Goal: Information Seeking & Learning: Learn about a topic

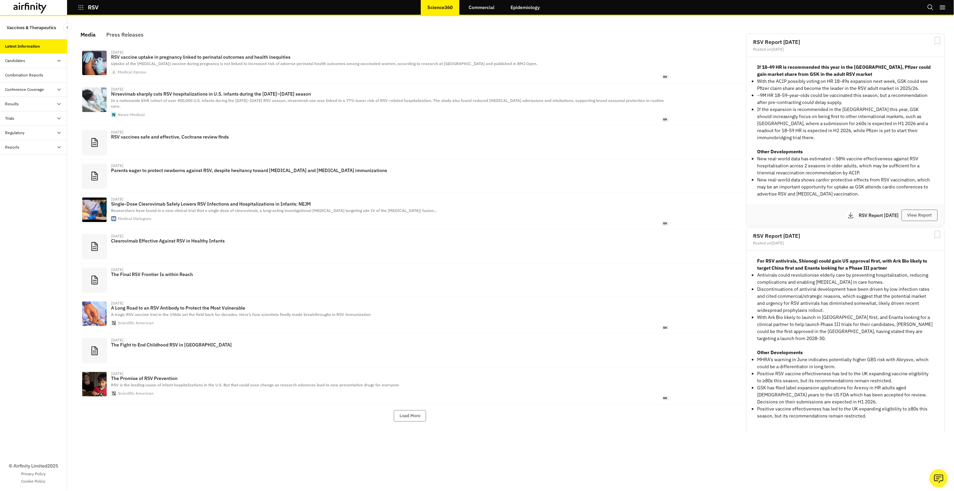
scroll to position [418, 201]
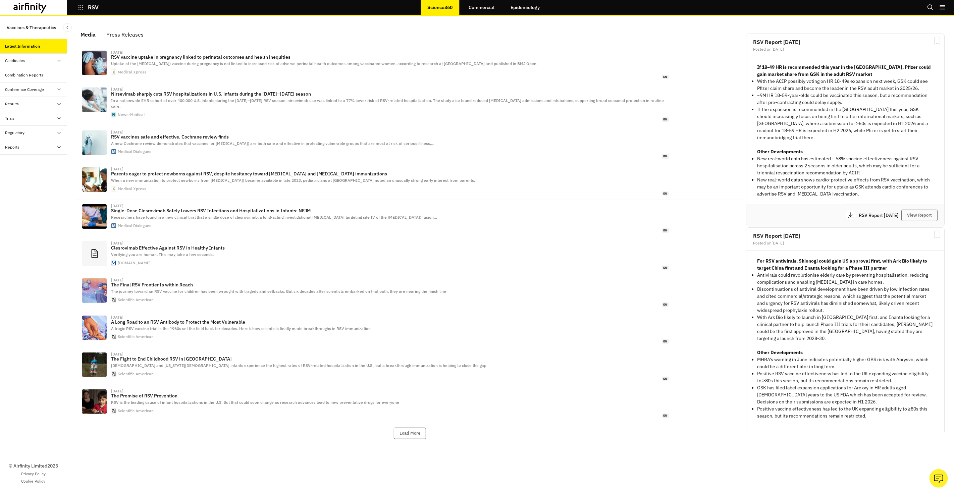
click at [528, 11] on link "Epidemiology" at bounding box center [525, 7] width 43 height 16
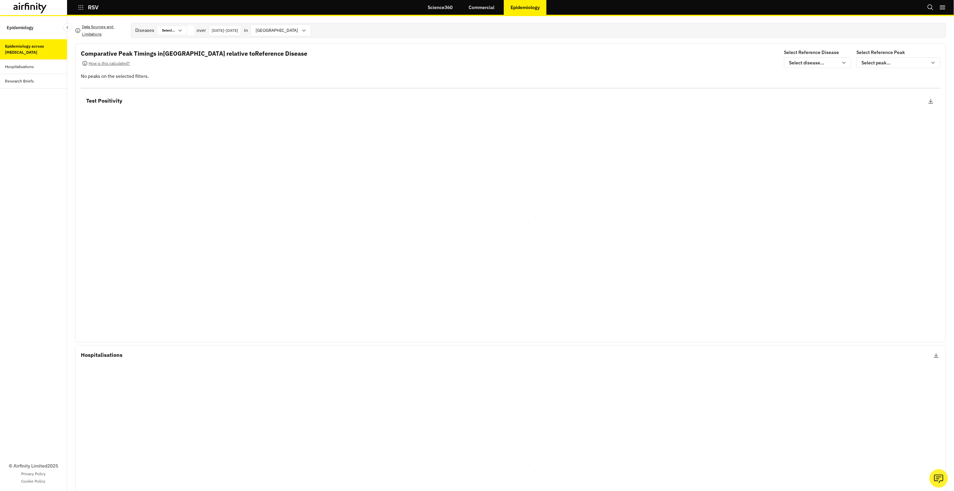
click at [100, 30] on p "Data Sources and Limitations" at bounding box center [104, 30] width 44 height 15
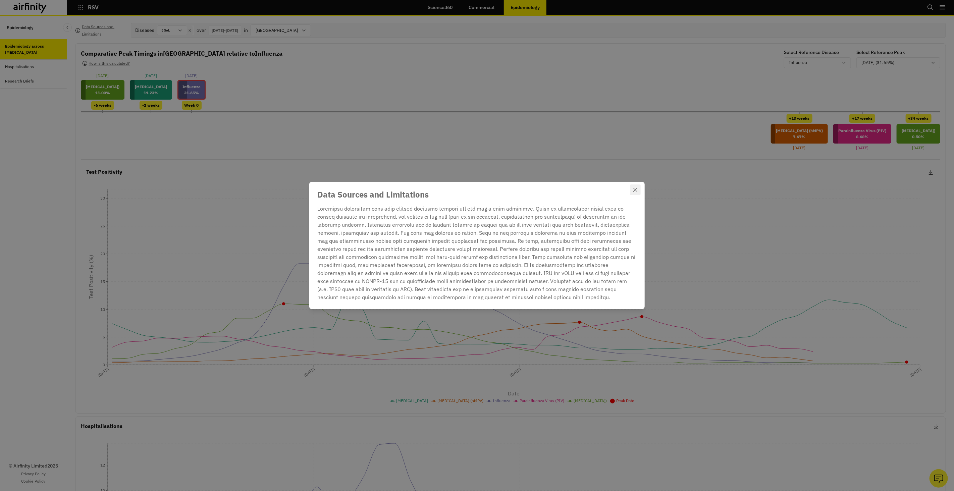
click at [636, 191] on icon "Close" at bounding box center [635, 190] width 4 height 4
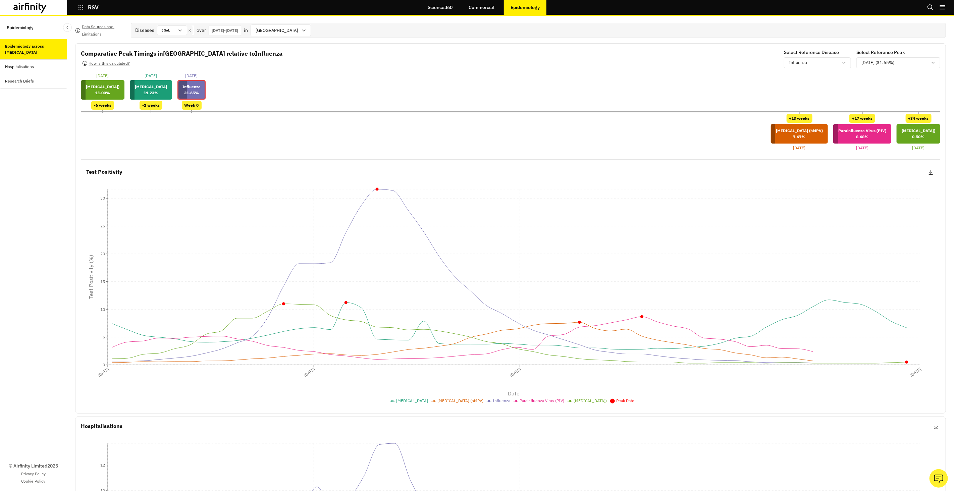
click at [470, 12] on link "Commercial" at bounding box center [481, 7] width 39 height 16
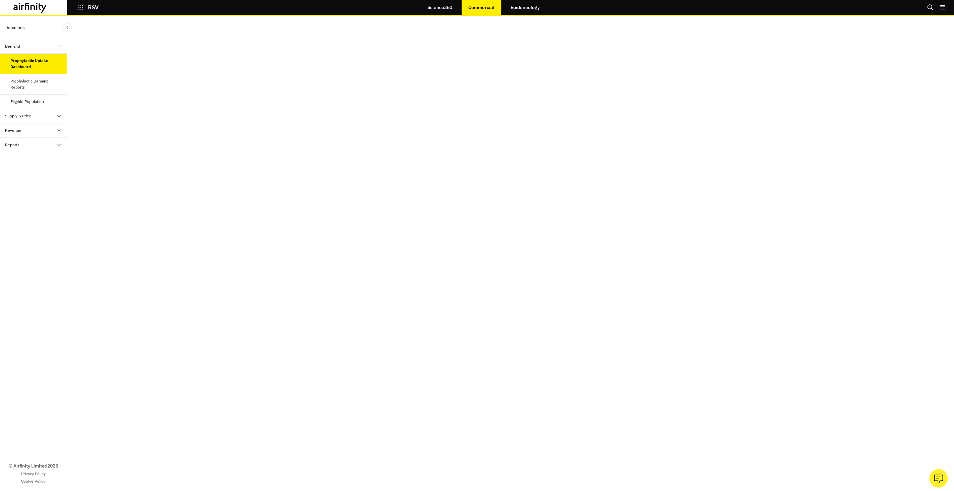
click at [40, 90] on div "Prophylactic Demand Reports" at bounding box center [33, 84] width 67 height 20
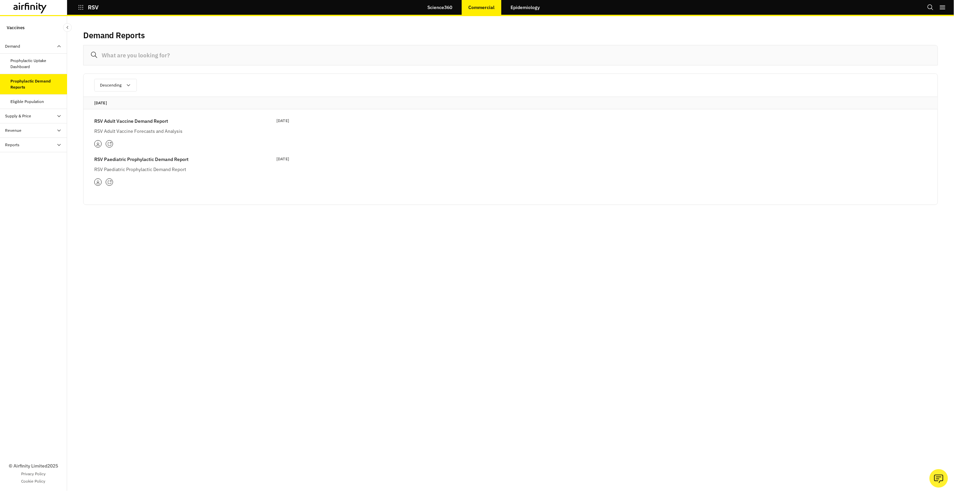
click at [40, 62] on div "Prophylactic Uptake Dashboard" at bounding box center [36, 64] width 51 height 12
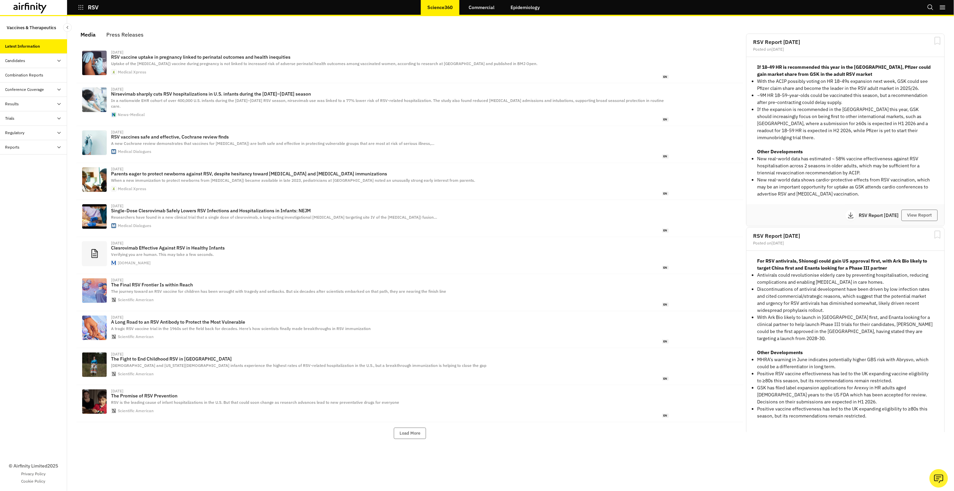
scroll to position [418, 201]
click at [26, 77] on div "Combination Reports" at bounding box center [24, 75] width 38 height 6
